Goal: Navigation & Orientation: Find specific page/section

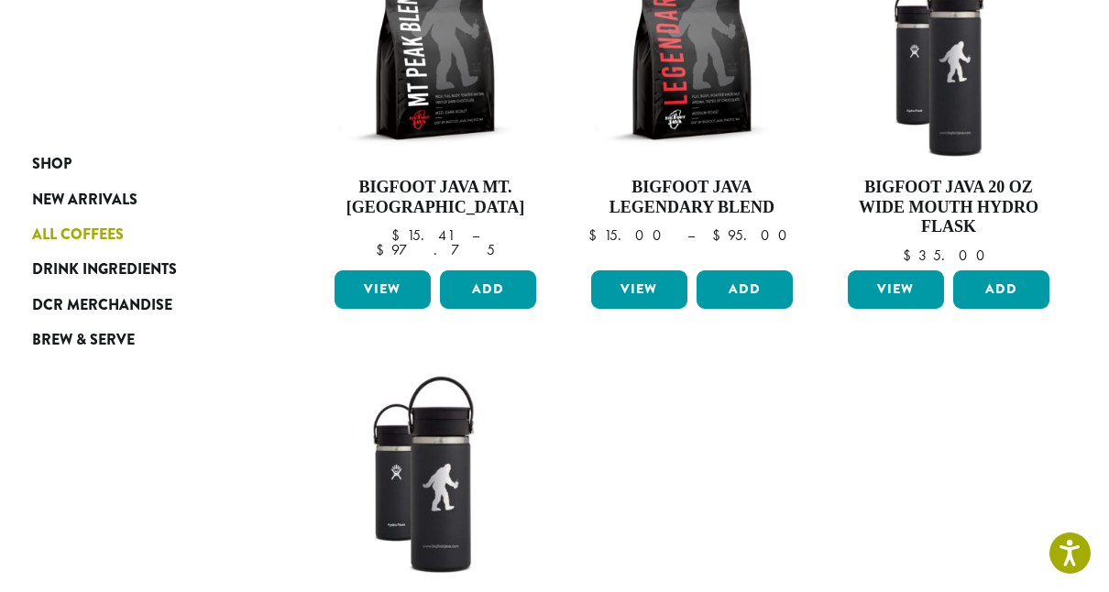
click at [93, 243] on span "All Coffees" at bounding box center [78, 235] width 92 height 23
